Goal: Contribute content

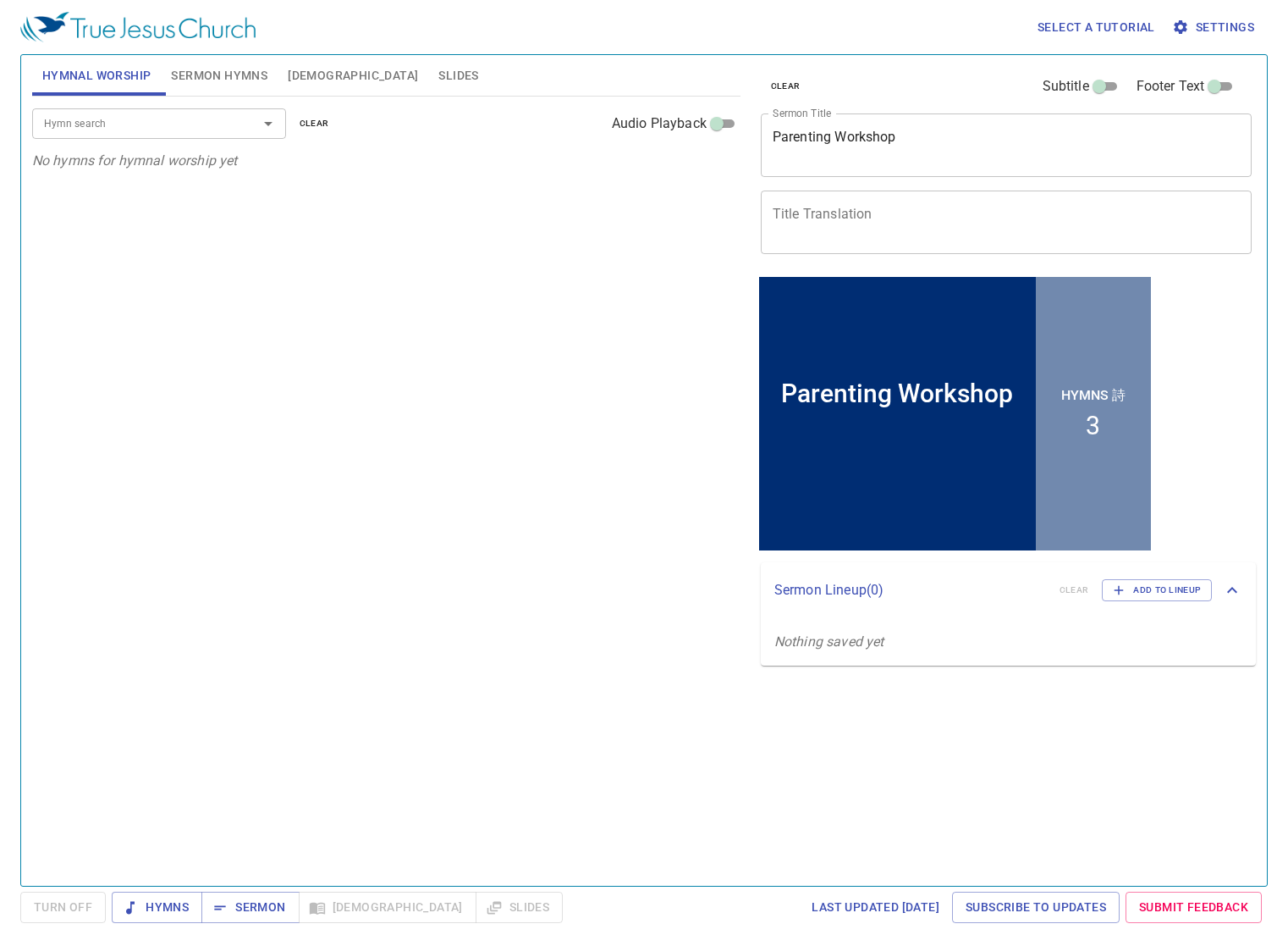
click at [923, 145] on textarea "Parenting Workshop" at bounding box center [1007, 144] width 468 height 33
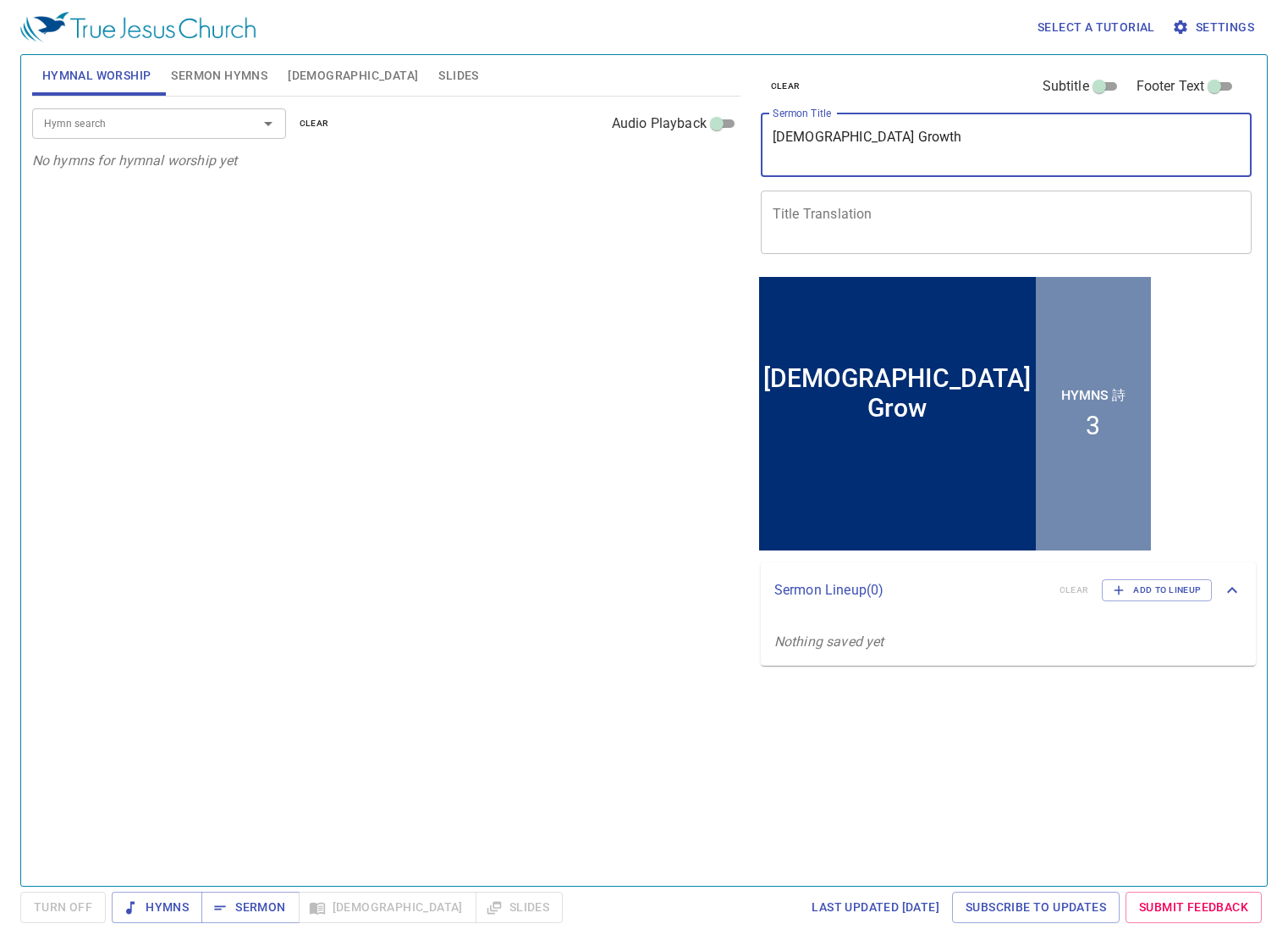
type textarea "[DEMOGRAPHIC_DATA] Growth"
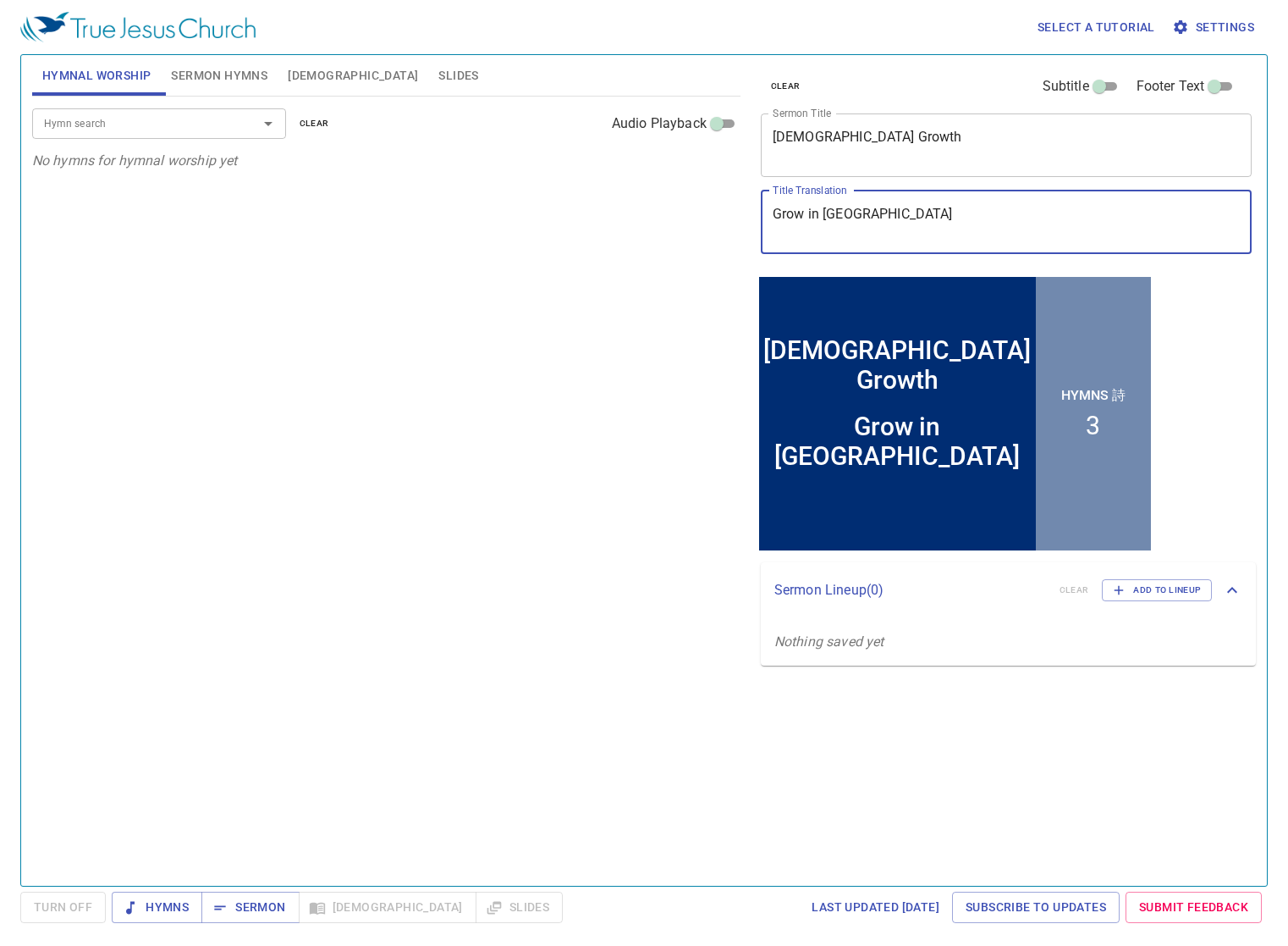
type textarea "Grow in [GEOGRAPHIC_DATA]"
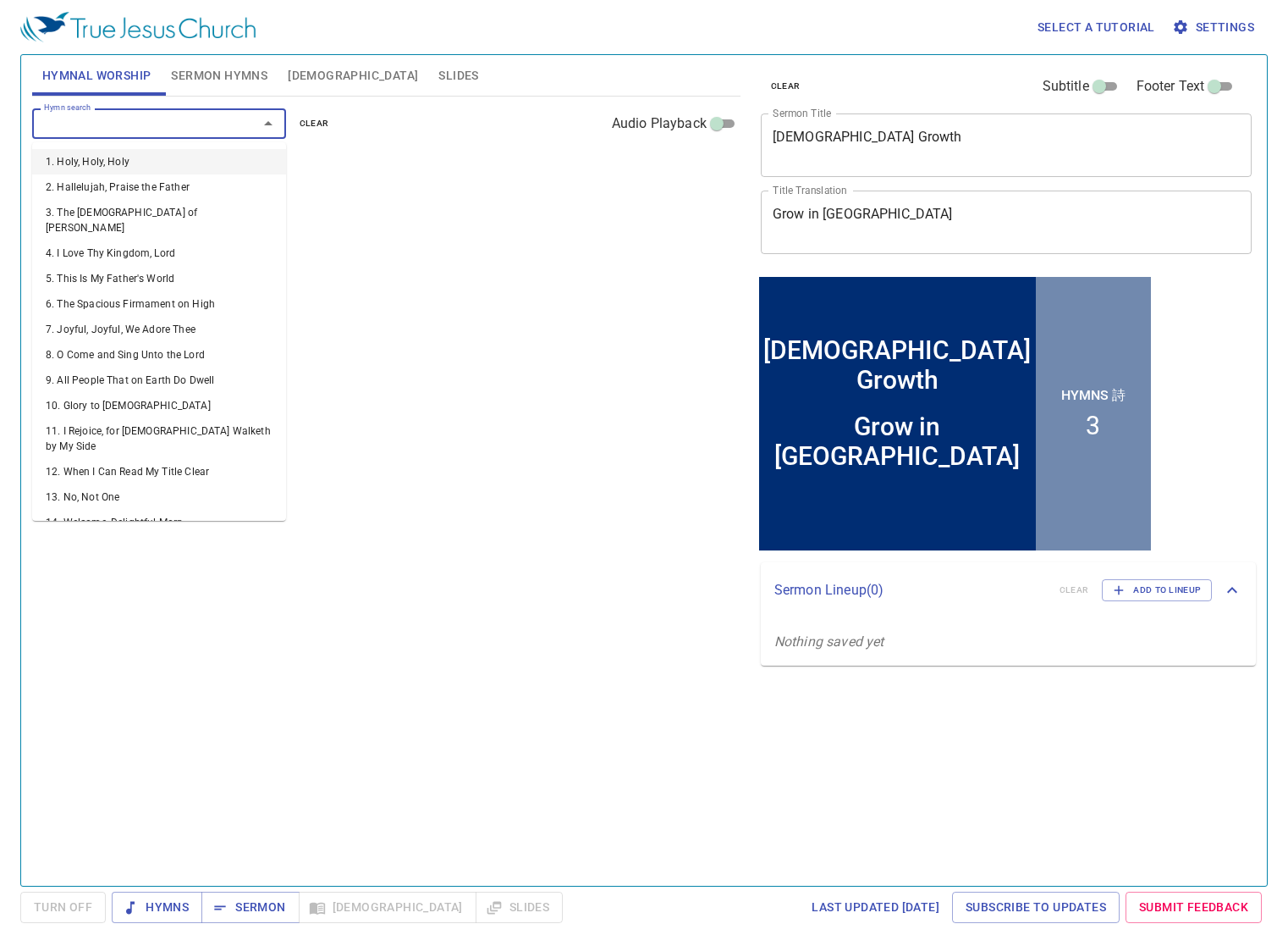
click at [167, 124] on input "Hymn search" at bounding box center [134, 123] width 194 height 20
click at [241, 70] on span "Sermon Hymns" at bounding box center [219, 75] width 97 height 21
click at [112, 122] on input "Hymn search" at bounding box center [134, 123] width 194 height 20
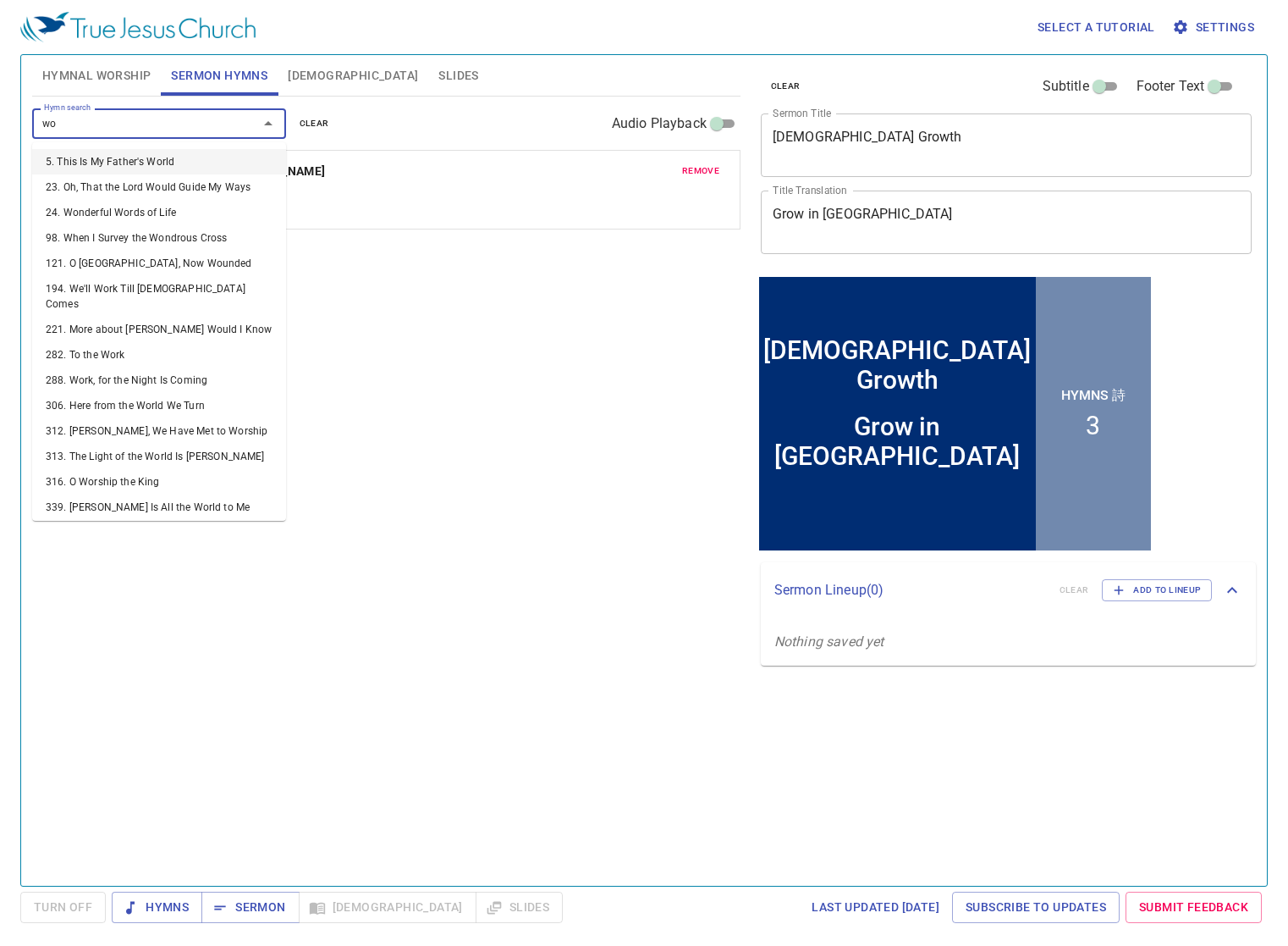
type input "w"
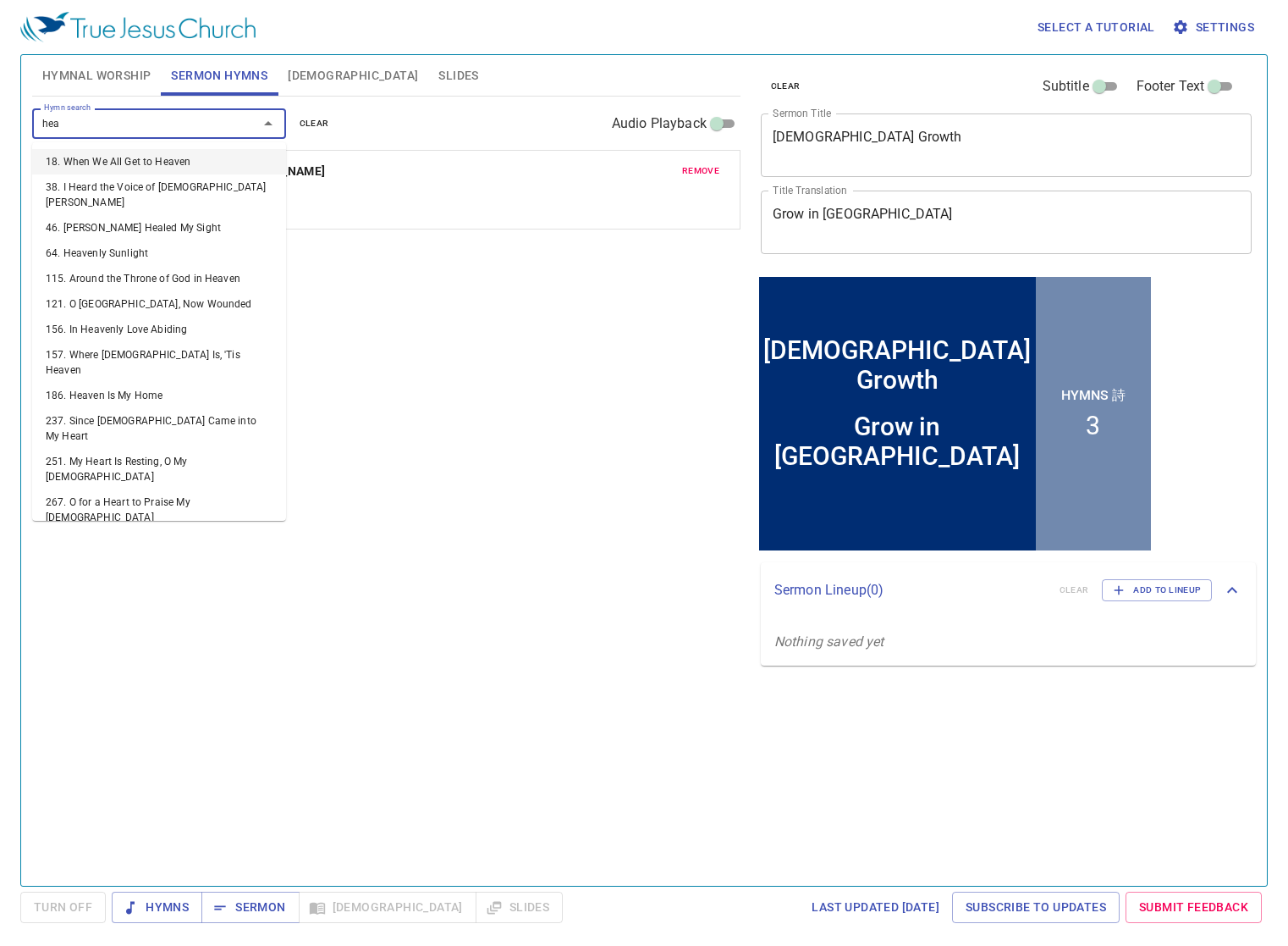
type input "heav"
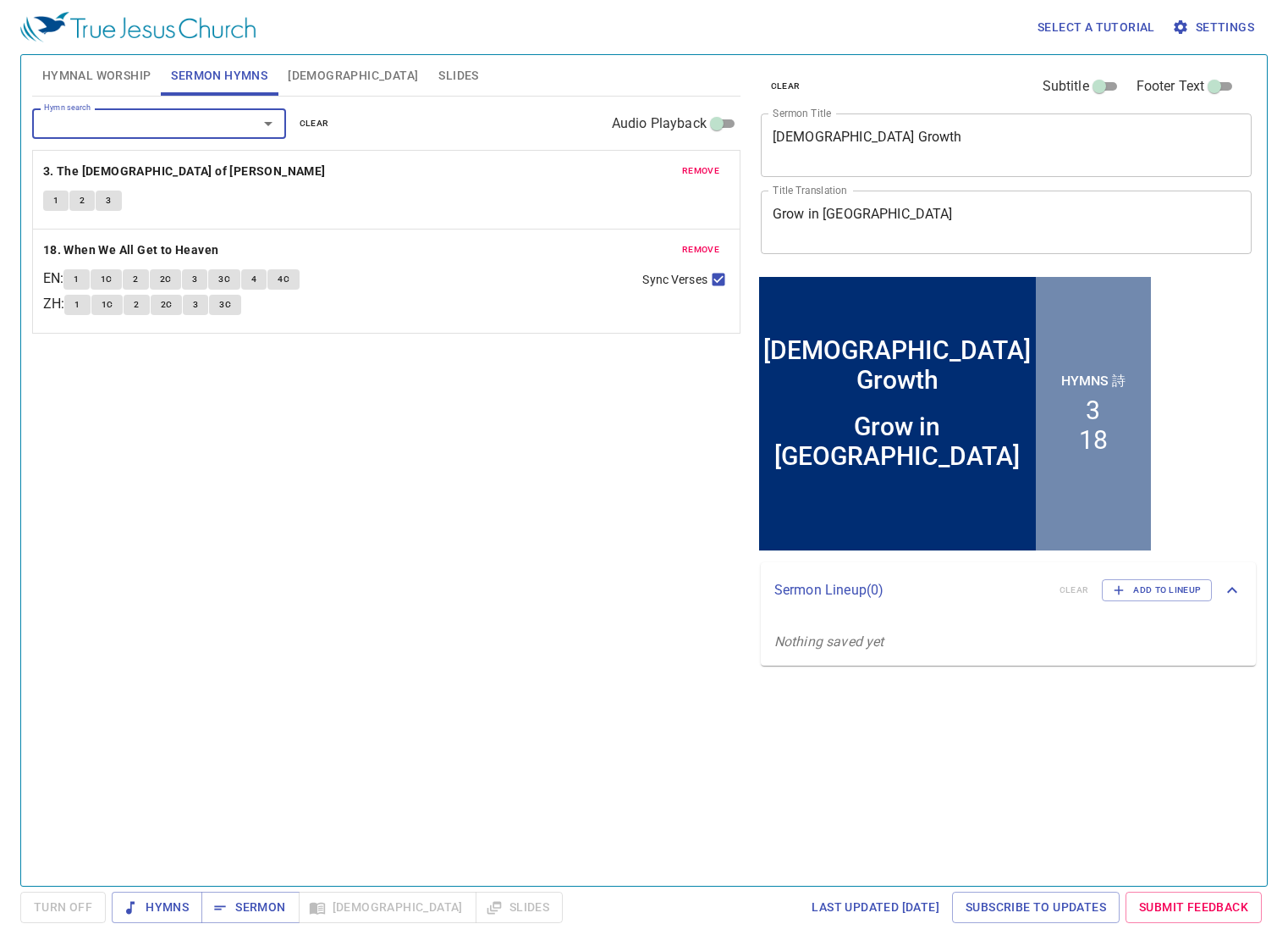
click at [712, 170] on span "remove" at bounding box center [701, 171] width 37 height 15
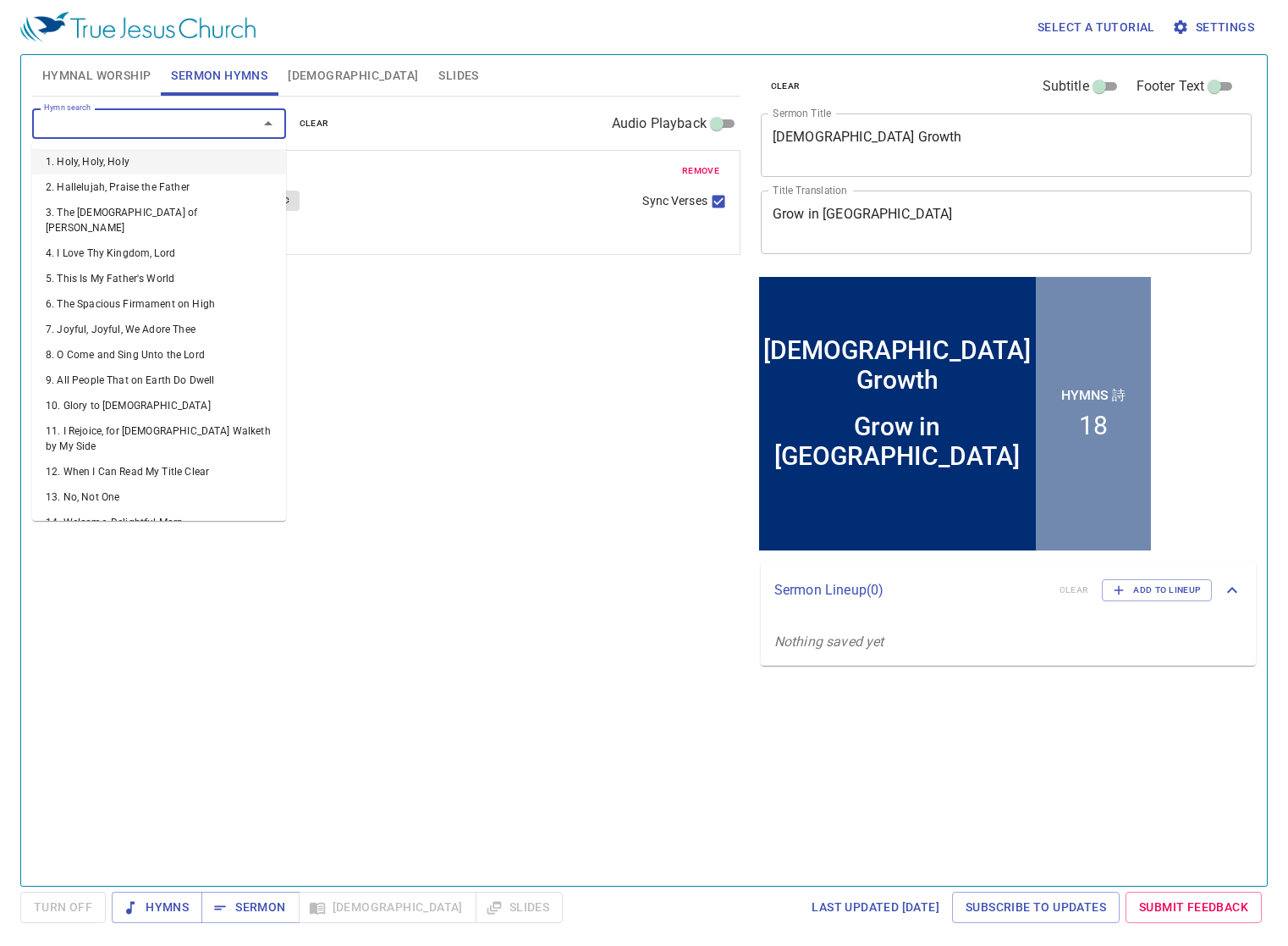
click at [189, 119] on input "Hymn search" at bounding box center [134, 123] width 194 height 20
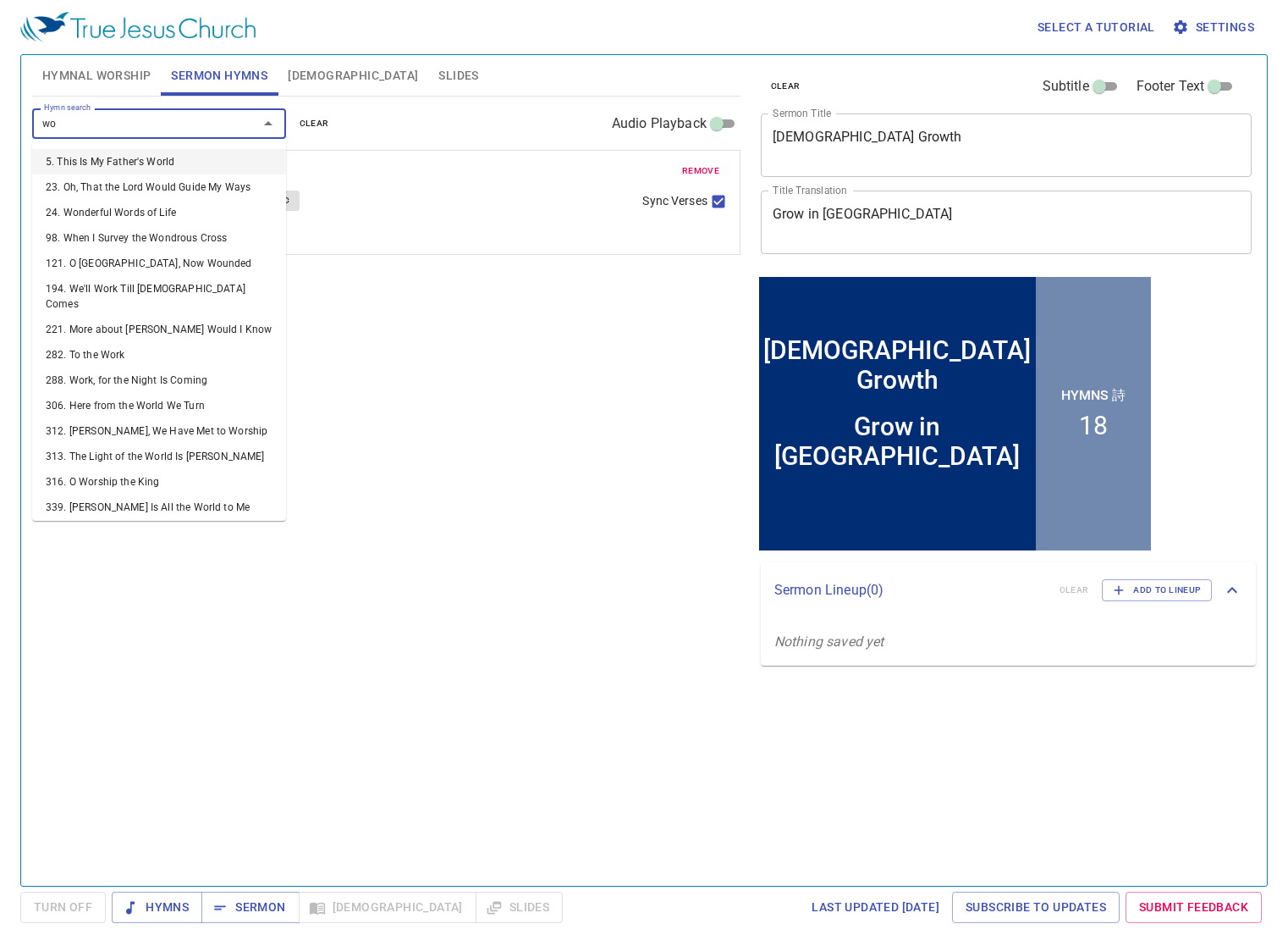
type input "w"
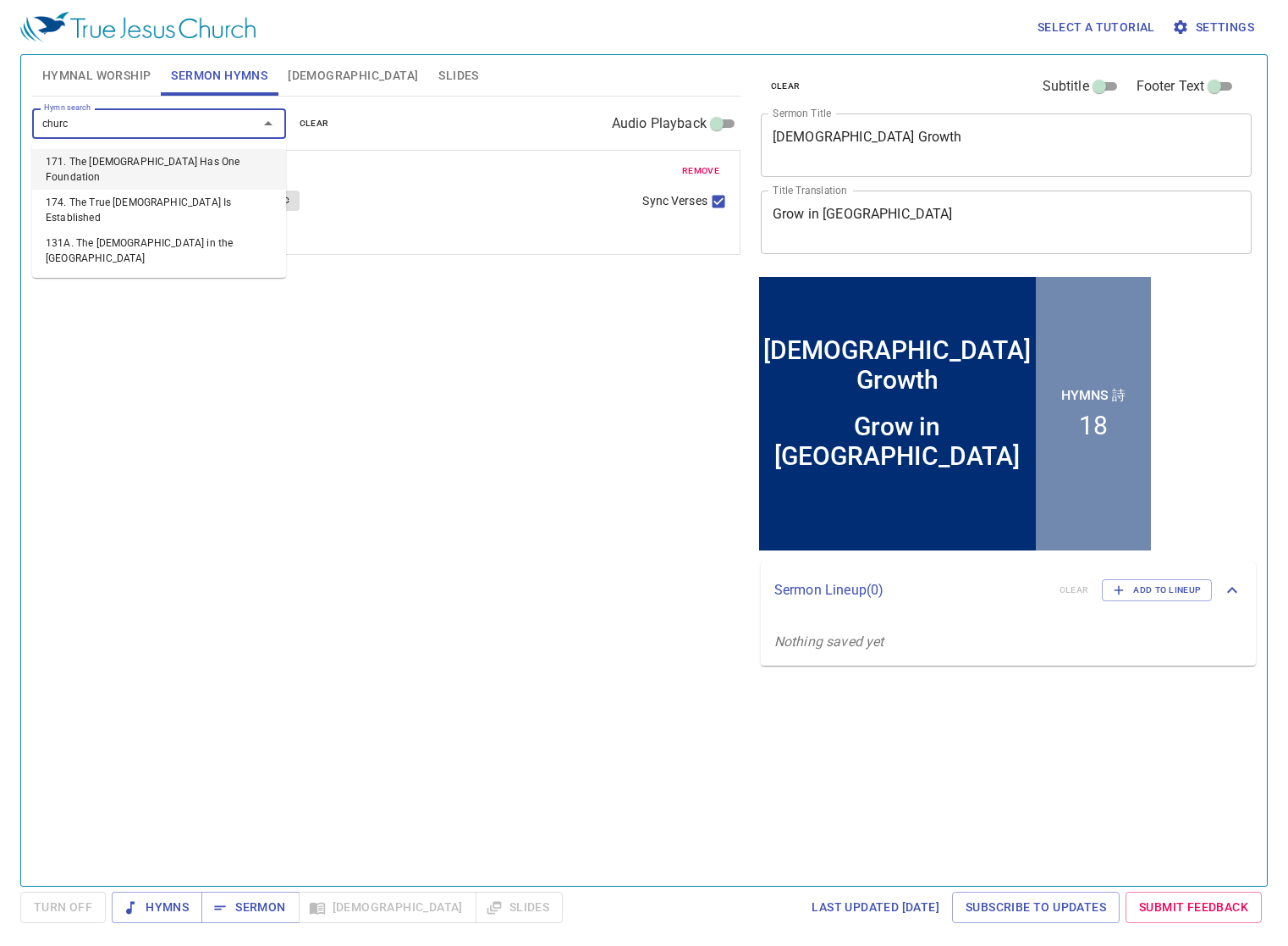
type input "[DEMOGRAPHIC_DATA]"
click at [195, 230] on li "131A. The [DEMOGRAPHIC_DATA] in the [GEOGRAPHIC_DATA]" at bounding box center [159, 250] width 253 height 40
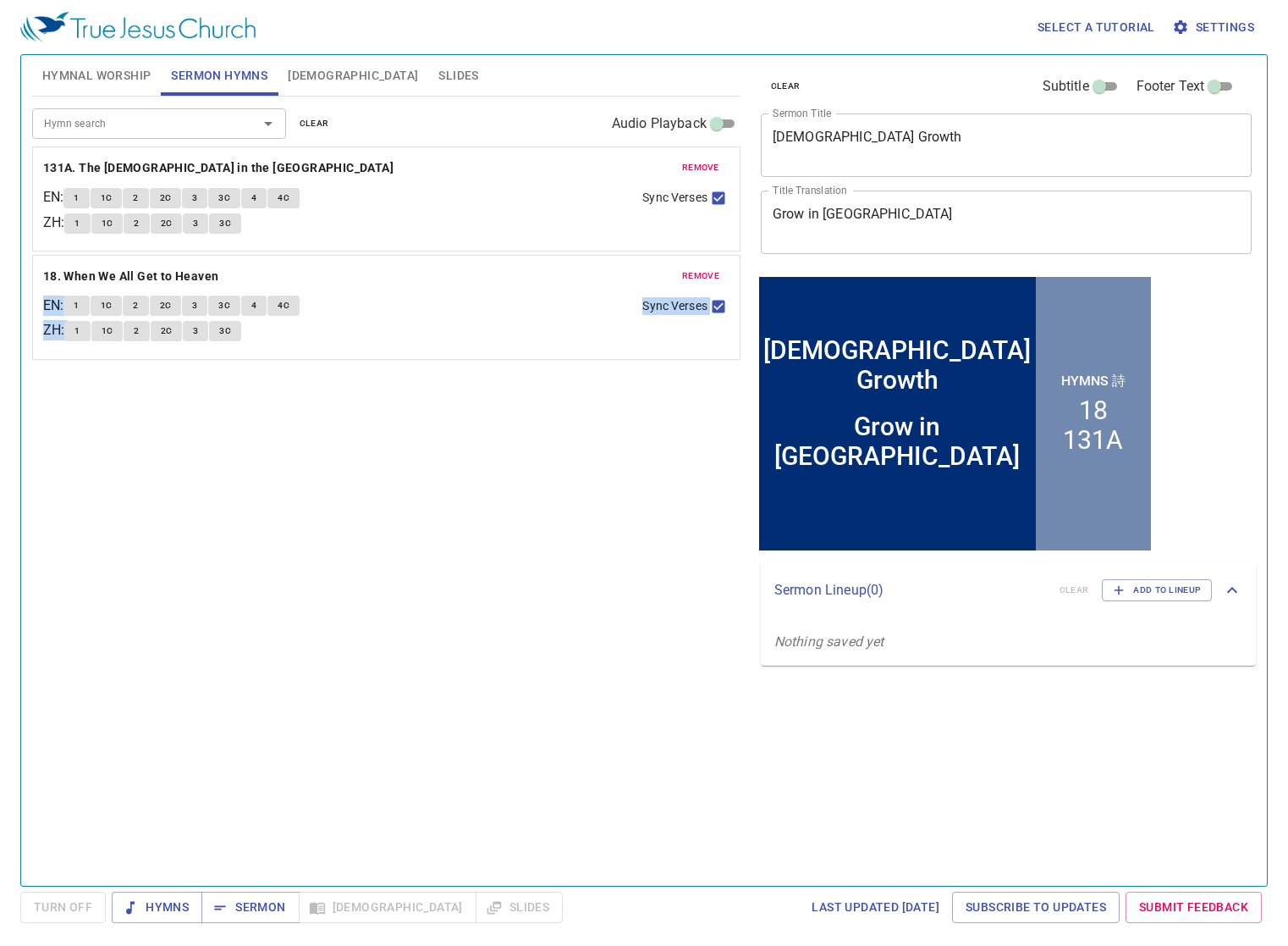
drag, startPoint x: 605, startPoint y: 268, endPoint x: 603, endPoint y: 157, distance: 111.0
click at [603, 296] on div "remove 18. When We All Get to Heaven EN : 1 1C 2 2C 3 3C 4 4C ZH : 1 1C 2 2C 3 …" at bounding box center [387, 321] width 686 height 50
click at [584, 475] on div "Hymn search Hymn search clear Audio Playback remove 131A. The [DEMOGRAPHIC_DATA…" at bounding box center [387, 483] width 708 height 774
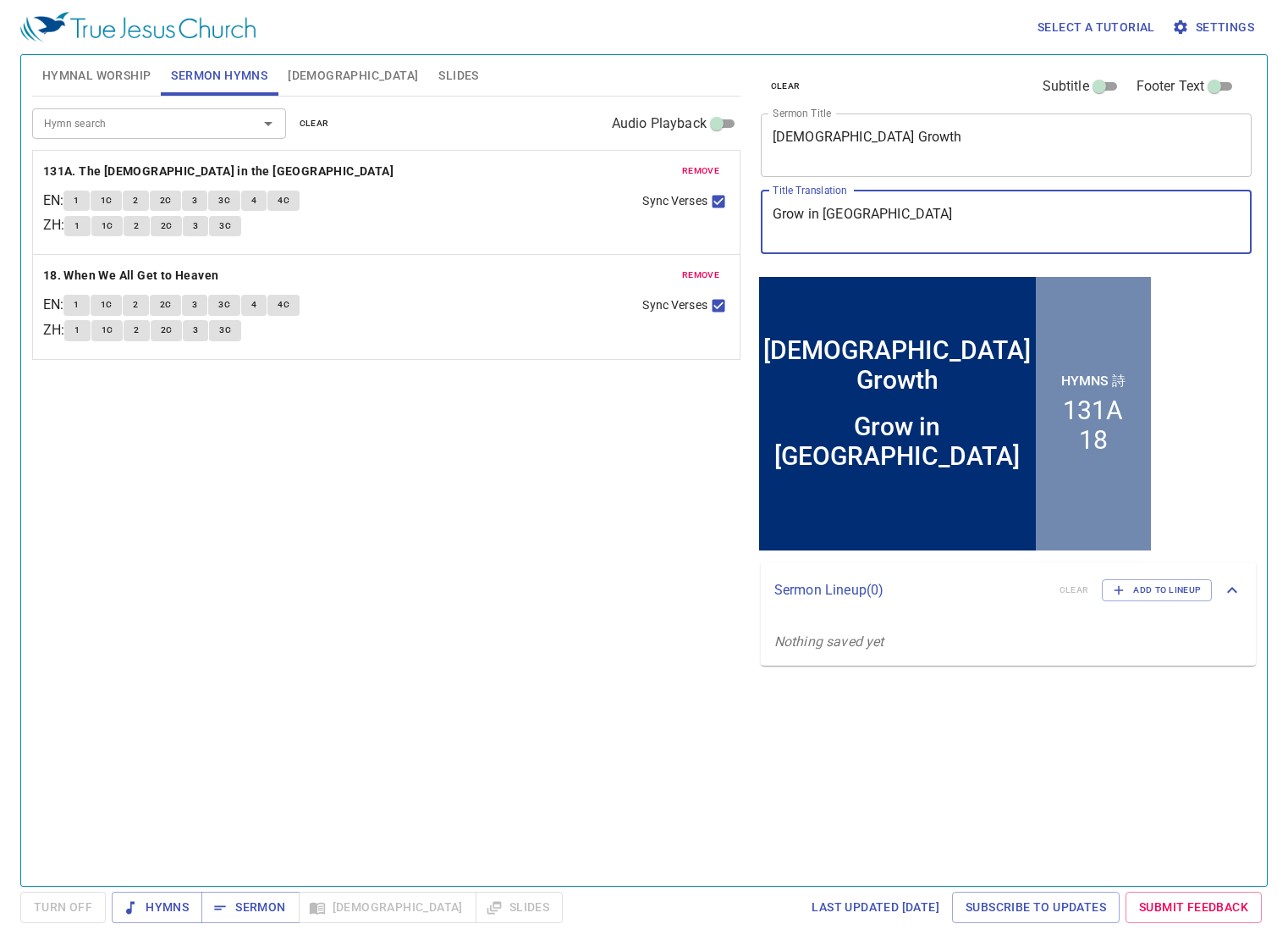
drag, startPoint x: 874, startPoint y: 216, endPoint x: 640, endPoint y: 243, distance: 235.6
click at [640, 243] on div "Hymnal Worship Sermon Hymns [DEMOGRAPHIC_DATA] Slides Hymn search Hymn search c…" at bounding box center [644, 464] width 1238 height 831
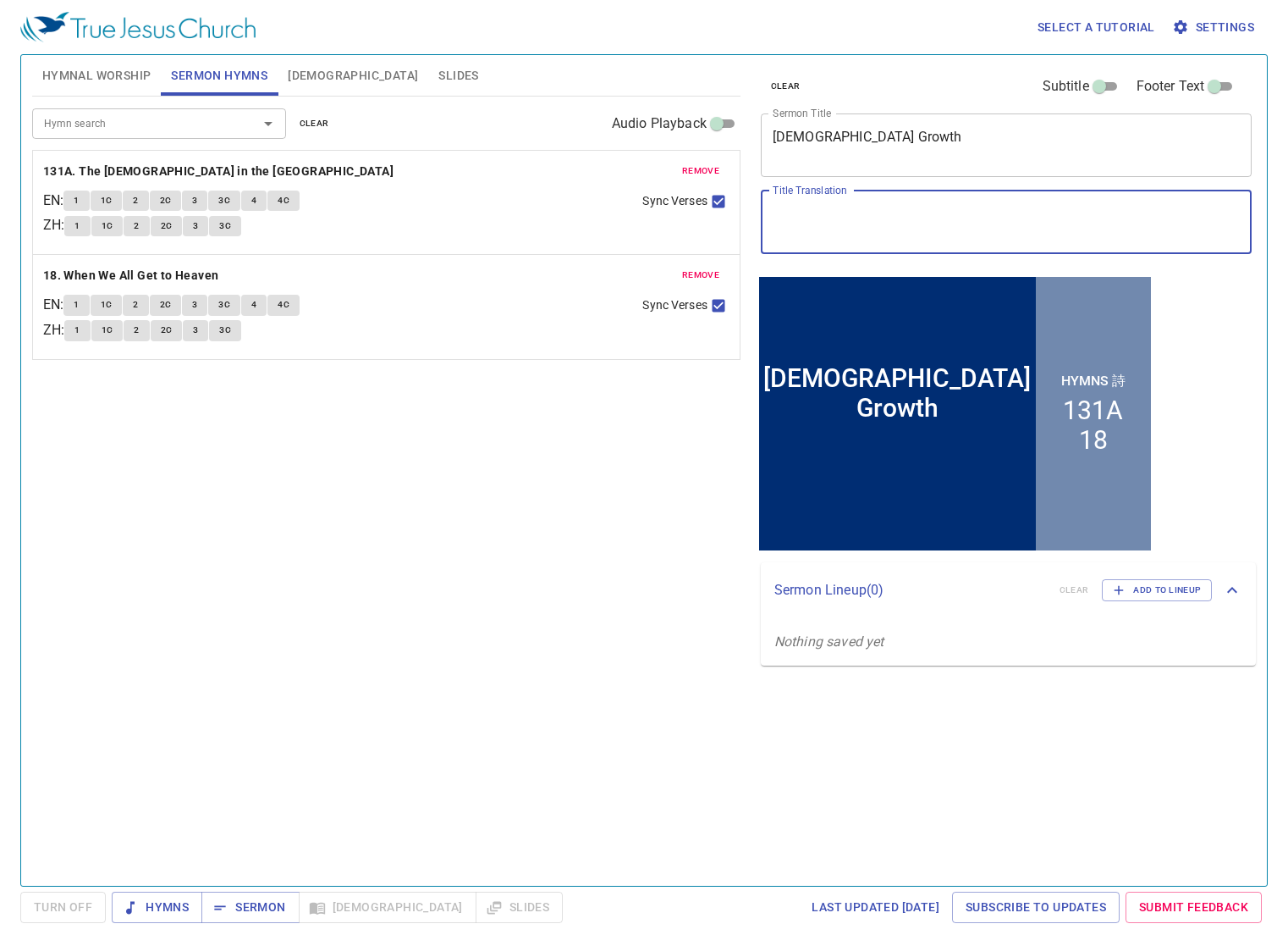
click at [1103, 82] on input "Subtitle" at bounding box center [1100, 90] width 61 height 21
checkbox input "true"
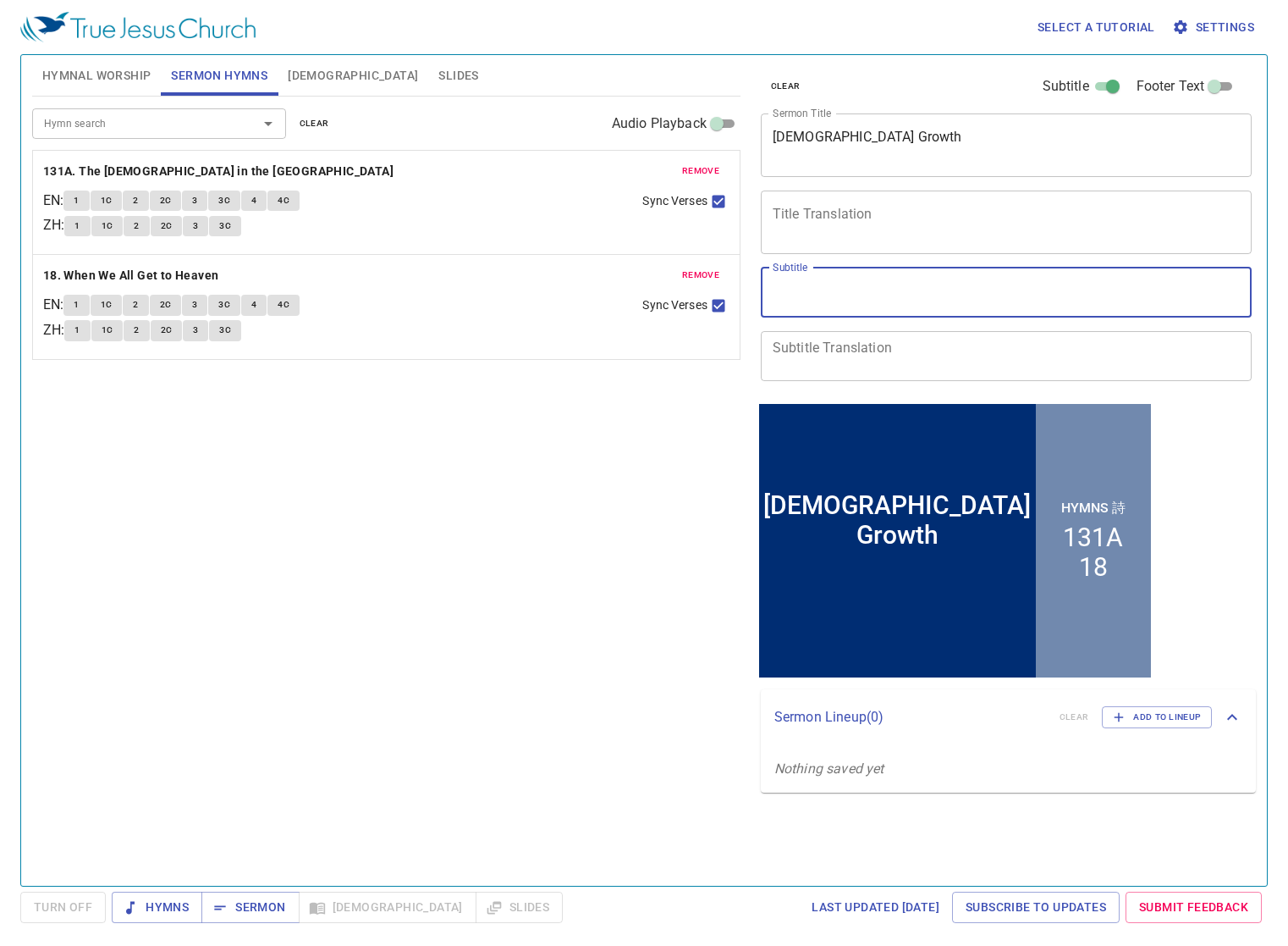
click at [855, 277] on textarea "Subtitle" at bounding box center [1007, 292] width 468 height 33
click at [857, 286] on textarea "Subtitle" at bounding box center [1007, 292] width 468 height 33
paste textarea "Grow in [GEOGRAPHIC_DATA]"
click at [857, 286] on textarea "Grow in [GEOGRAPHIC_DATA]" at bounding box center [1007, 292] width 468 height 33
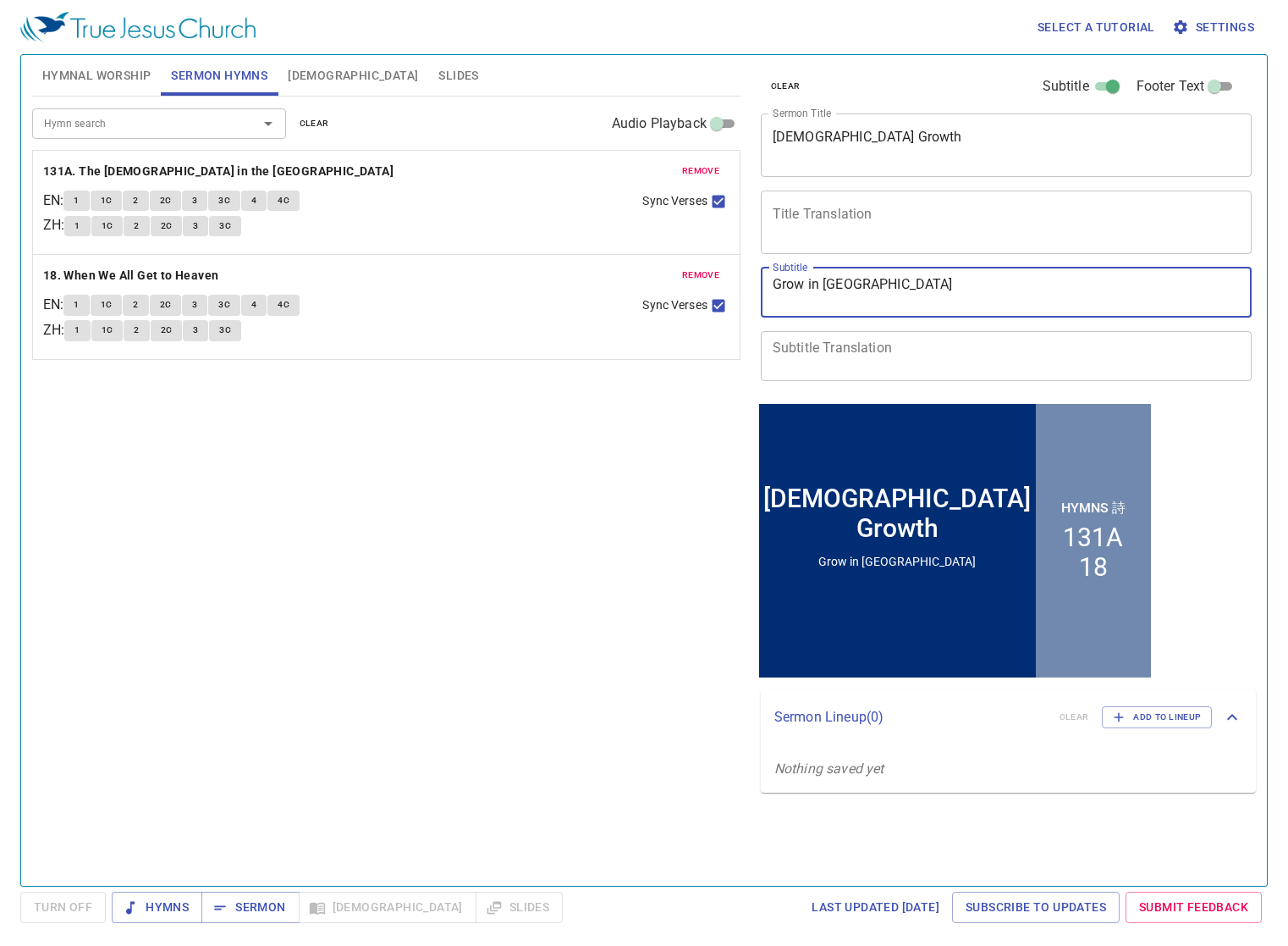
paste textarea "Grow in [GEOGRAPHIC_DATA]"
drag, startPoint x: 995, startPoint y: 296, endPoint x: 851, endPoint y: 292, distance: 144.1
click at [851, 292] on textarea "Grow in UnityGrow in [GEOGRAPHIC_DATA]" at bounding box center [1007, 292] width 468 height 33
type textarea "Grow in [GEOGRAPHIC_DATA]"
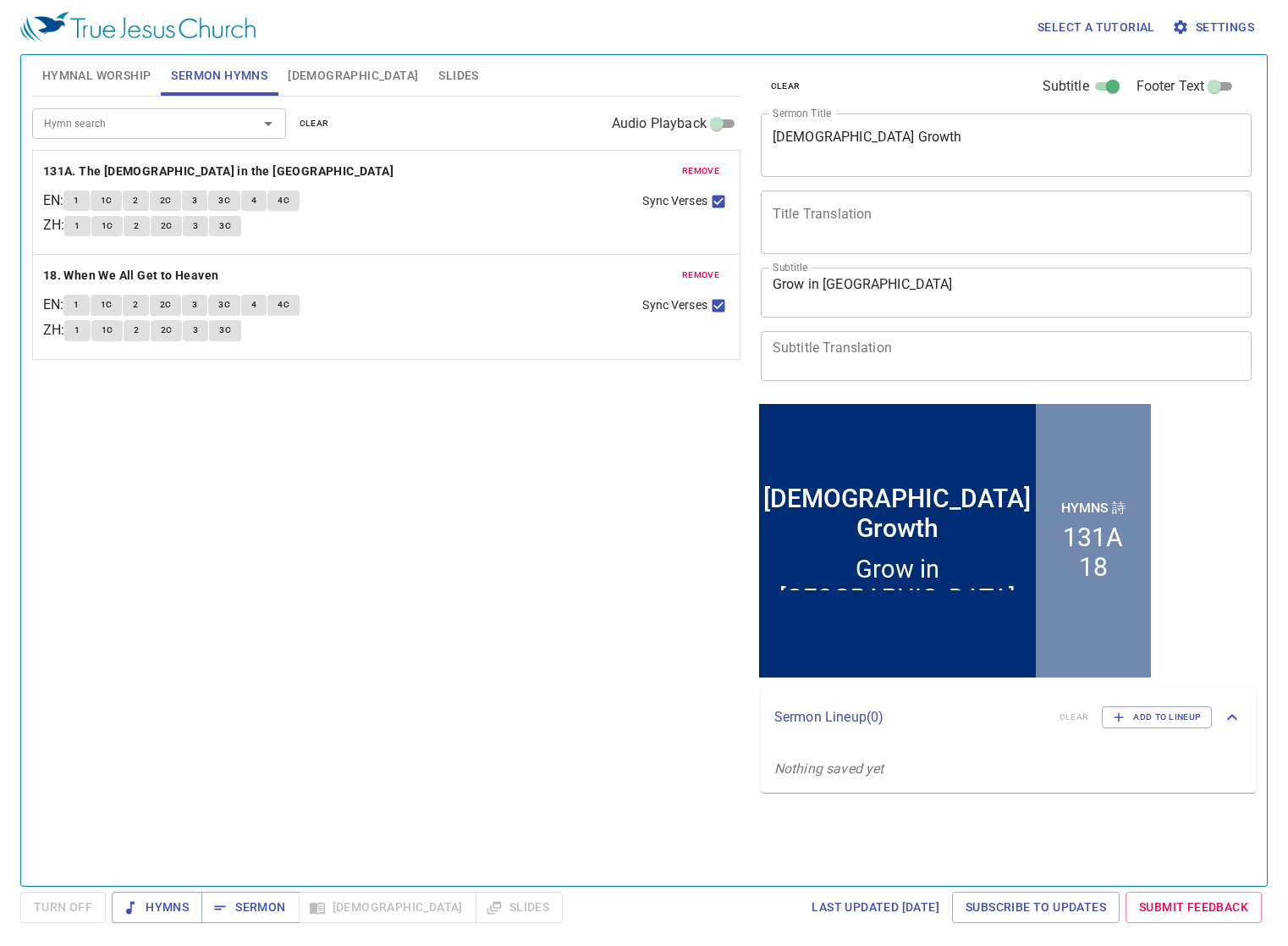
click at [623, 558] on div "Hymn search Hymn search clear Audio Playback remove 131A. The [DEMOGRAPHIC_DATA…" at bounding box center [387, 483] width 708 height 774
click at [258, 909] on span "Sermon" at bounding box center [250, 907] width 70 height 21
